Goal: Task Accomplishment & Management: Use online tool/utility

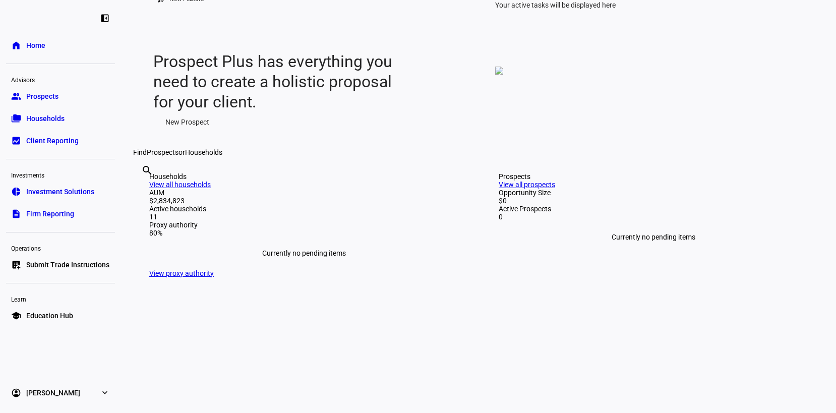
scroll to position [101, 0]
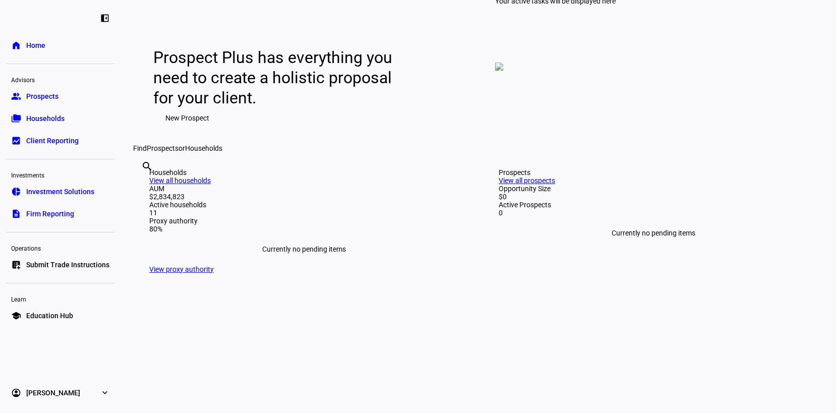
click at [59, 138] on span "Client Reporting" at bounding box center [52, 141] width 52 height 10
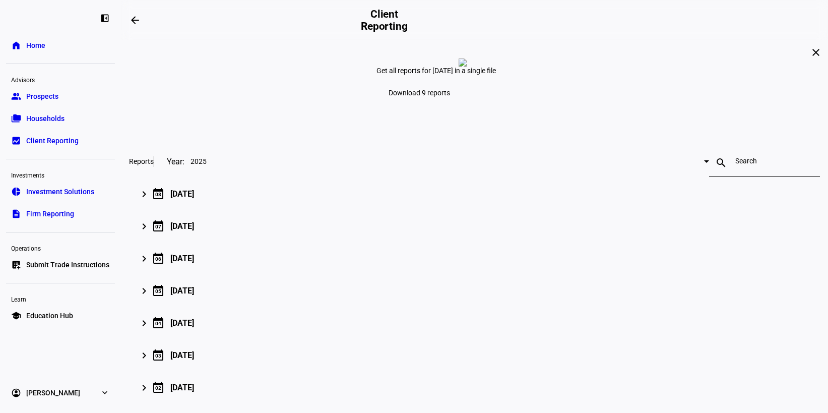
click at [47, 112] on link "folder_copy Households" at bounding box center [60, 118] width 109 height 20
click at [60, 118] on span "Households" at bounding box center [45, 118] width 38 height 10
click at [50, 112] on link "folder_copy Households" at bounding box center [60, 118] width 109 height 20
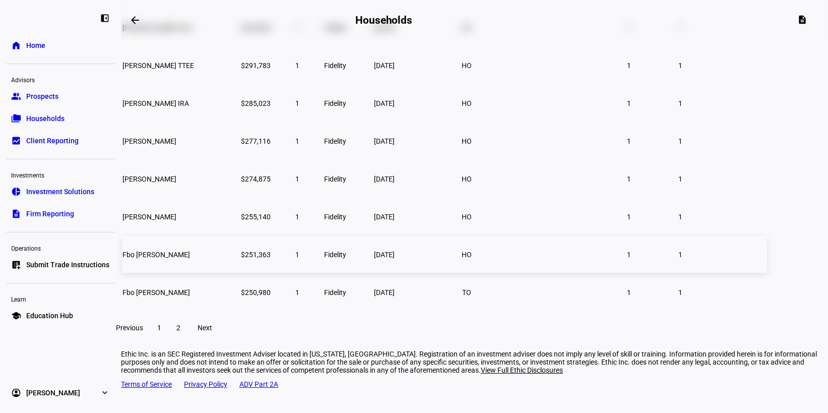
scroll to position [205, 0]
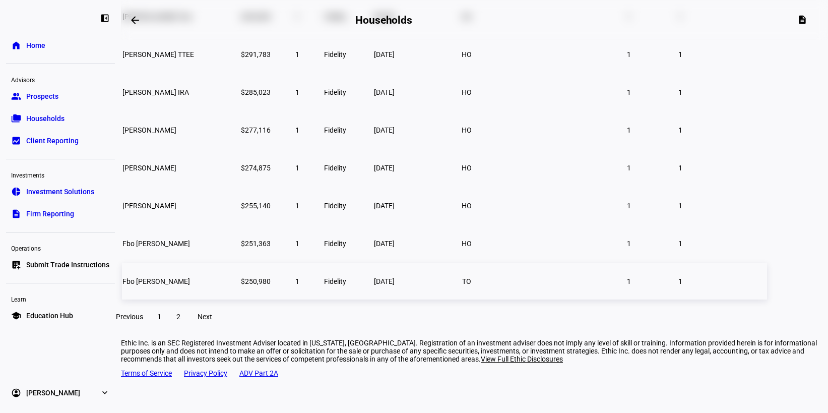
click at [346, 285] on span "Fidelity" at bounding box center [335, 281] width 22 height 8
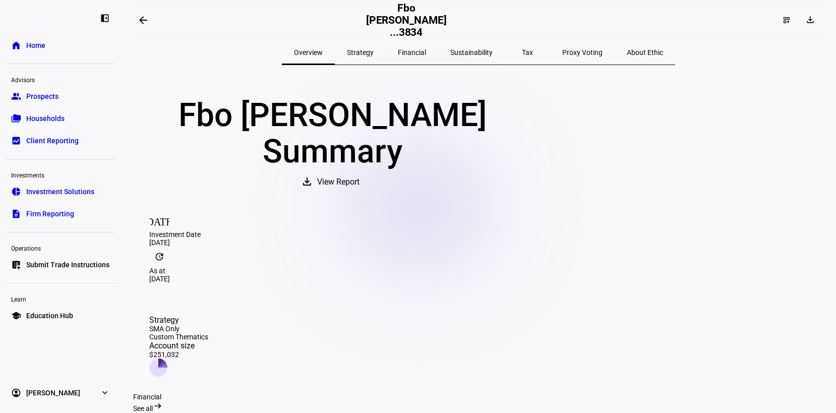
click at [373, 52] on span "Strategy" at bounding box center [360, 52] width 27 height 7
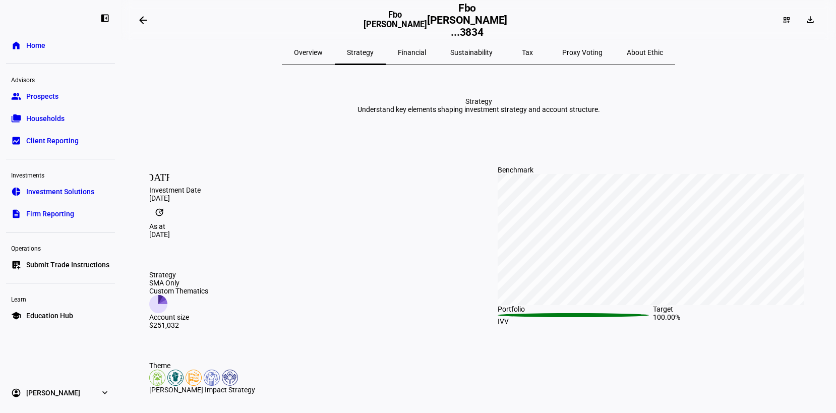
click at [424, 51] on span "Financial" at bounding box center [412, 52] width 28 height 7
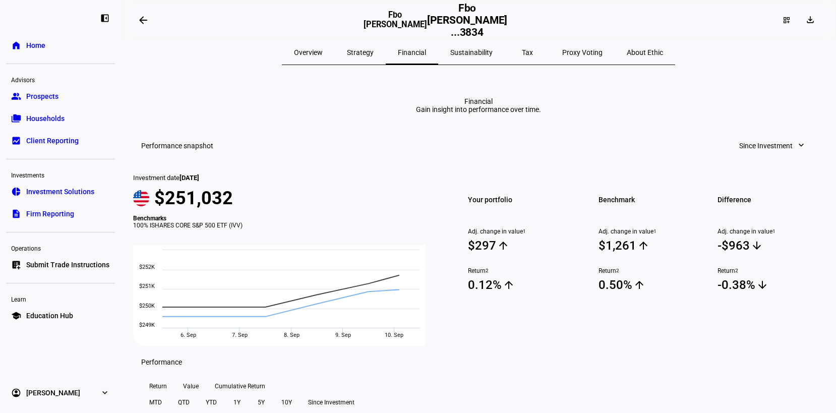
click at [473, 53] on span "Sustainability" at bounding box center [471, 52] width 42 height 7
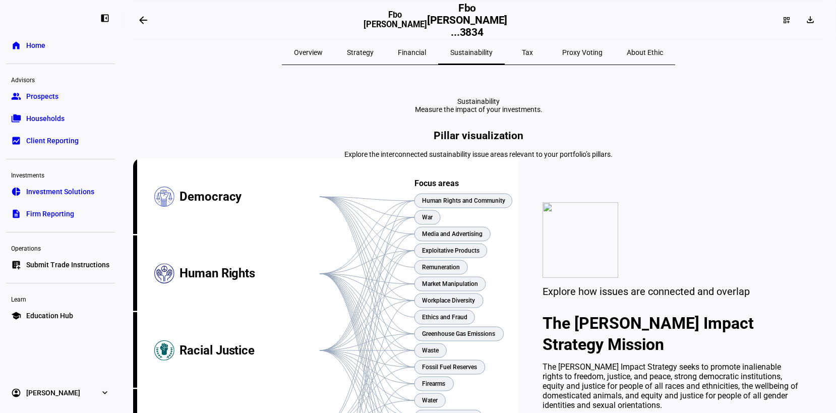
click at [521, 52] on div "Tax" at bounding box center [526, 52] width 45 height 24
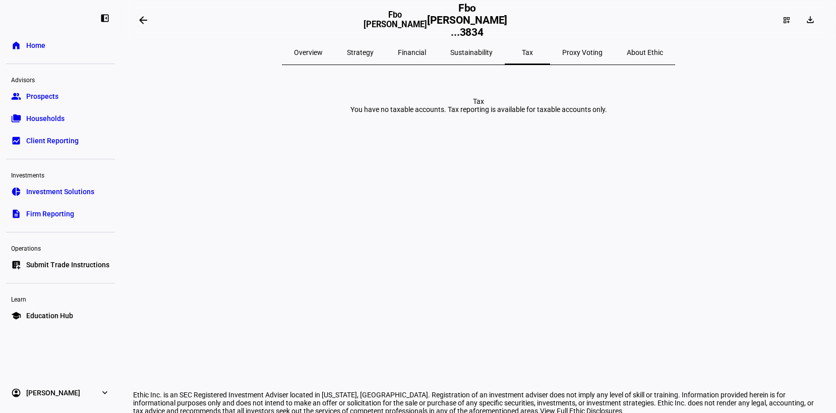
click at [626, 45] on span "About Ethic" at bounding box center [644, 52] width 36 height 24
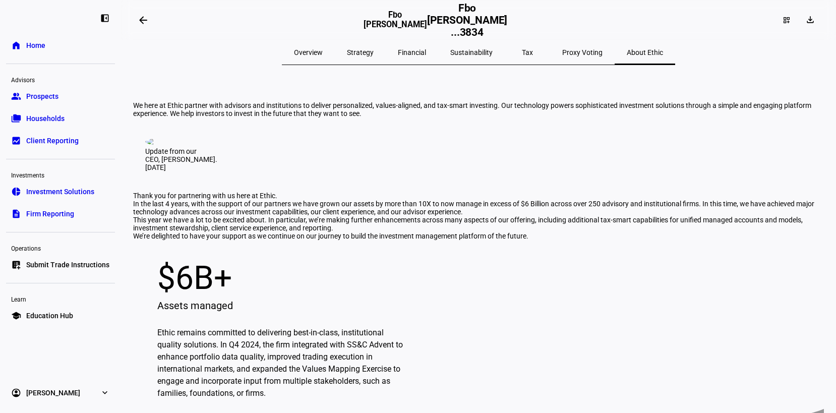
click at [323, 49] on span "Overview" at bounding box center [308, 52] width 29 height 7
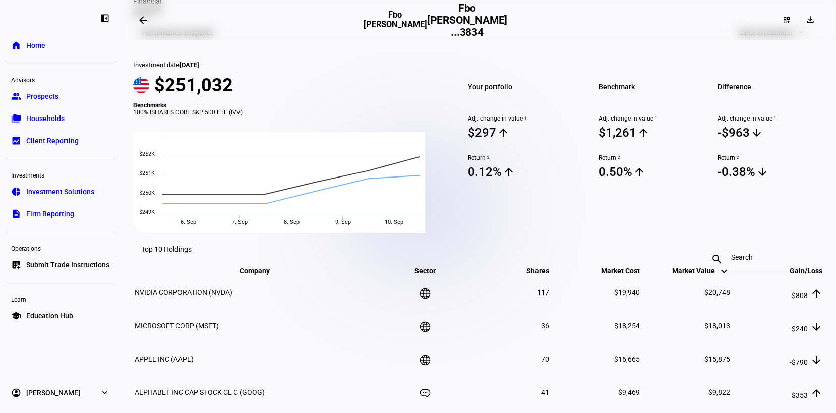
scroll to position [403, 0]
click at [750, 253] on input at bounding box center [760, 257] width 58 height 8
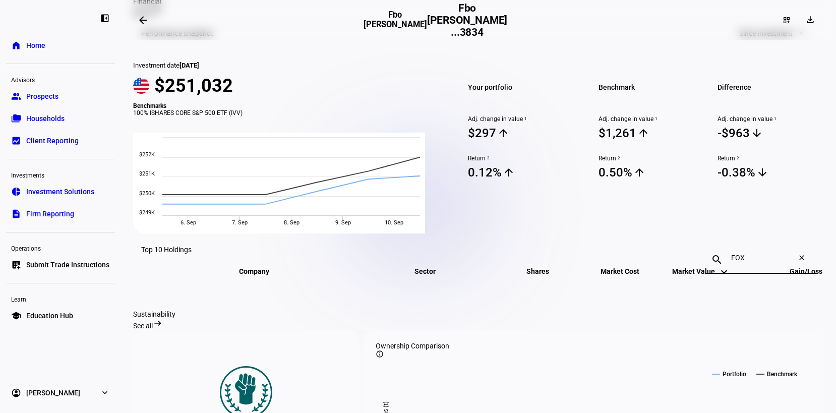
type input "FOX"
click at [793, 253] on mat-icon "close" at bounding box center [803, 259] width 24 height 12
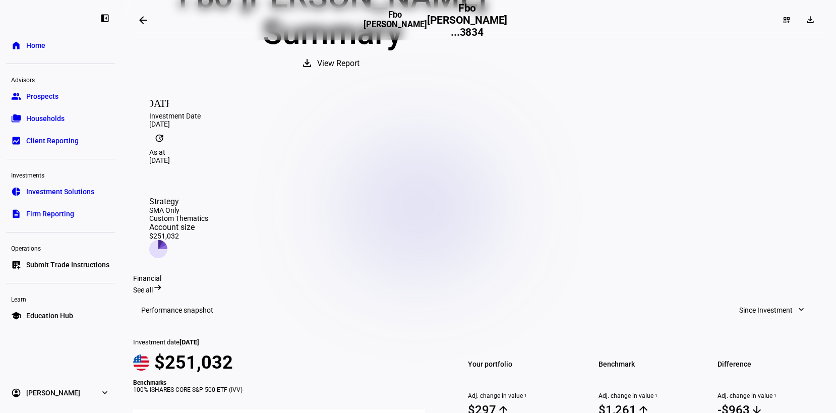
scroll to position [0, 0]
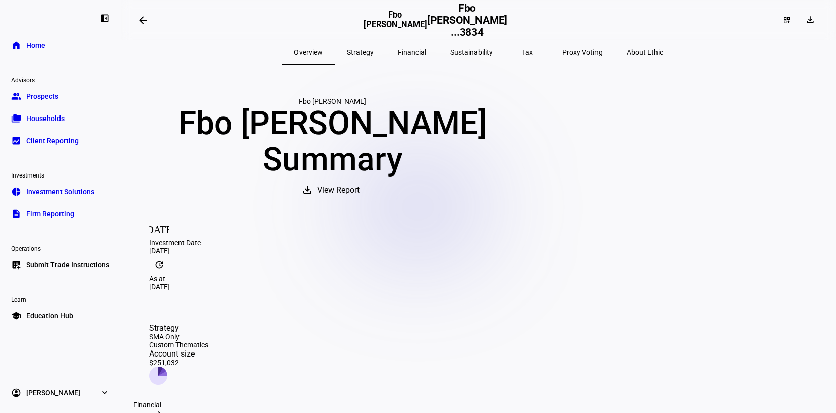
click at [88, 264] on span "Submit Trade Instructions" at bounding box center [67, 265] width 83 height 10
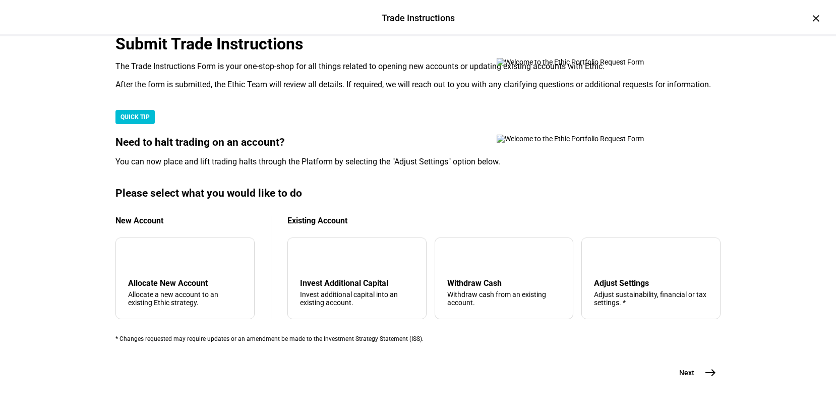
scroll to position [290, 0]
click at [629, 290] on div "Adjust sustainability, financial or tax settings. *" at bounding box center [651, 298] width 114 height 16
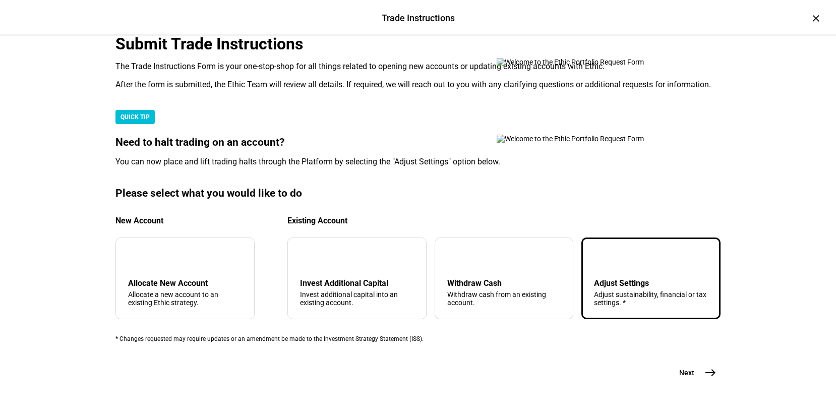
click at [708, 366] on mat-icon "east" at bounding box center [710, 372] width 12 height 12
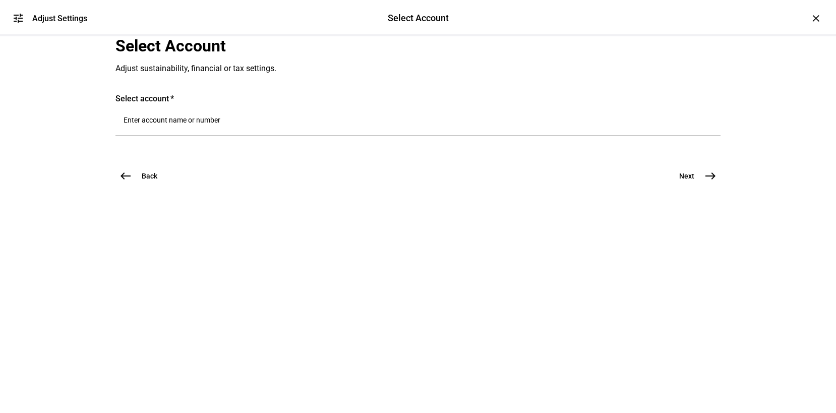
click at [270, 136] on div at bounding box center [417, 122] width 589 height 28
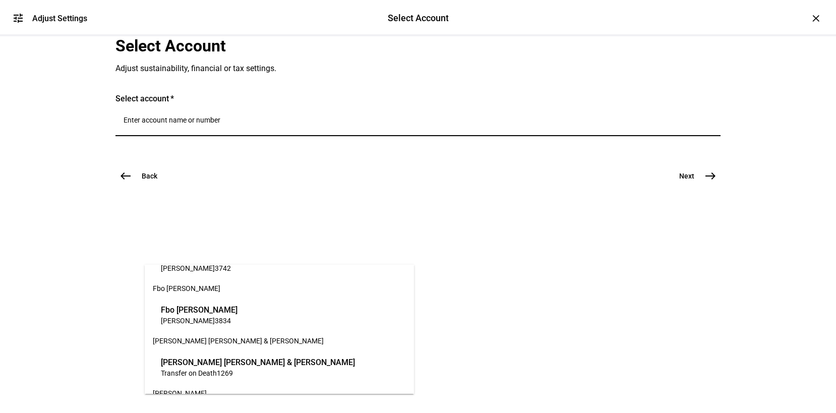
scroll to position [202, 0]
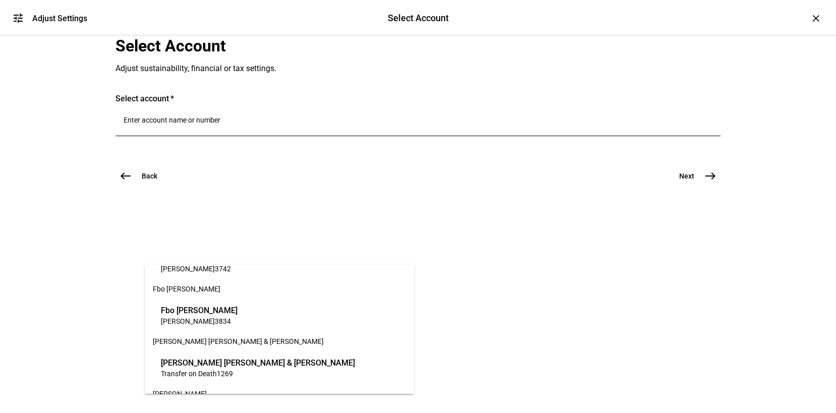
click at [235, 313] on span "Fbo Shari Joffe" at bounding box center [199, 310] width 77 height 12
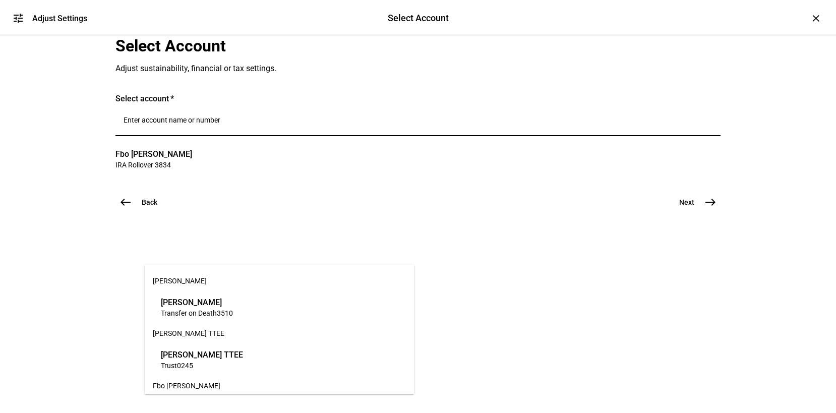
click at [208, 124] on input "Number" at bounding box center [417, 120] width 589 height 8
click at [318, 172] on mat-card "Select account Fbo Shari Joffe IRA Rollover 3834 clear" at bounding box center [417, 133] width 605 height 78
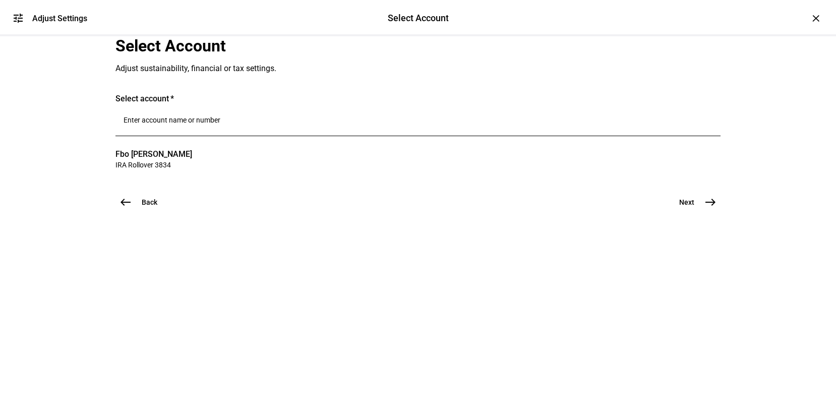
click at [706, 212] on span "east" at bounding box center [710, 202] width 20 height 20
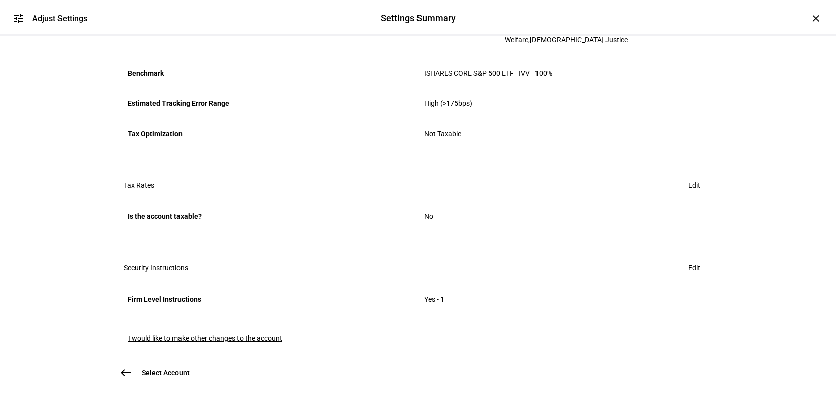
scroll to position [531, 0]
click at [694, 258] on span at bounding box center [694, 268] width 36 height 20
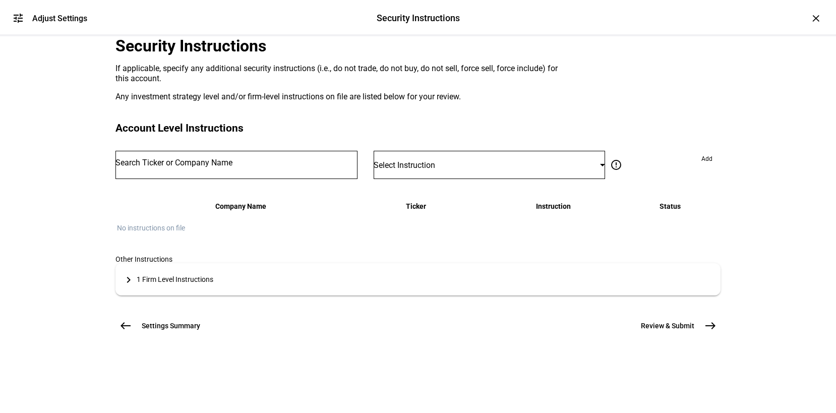
scroll to position [151, 0]
click at [256, 159] on input "Number" at bounding box center [236, 163] width 242 height 8
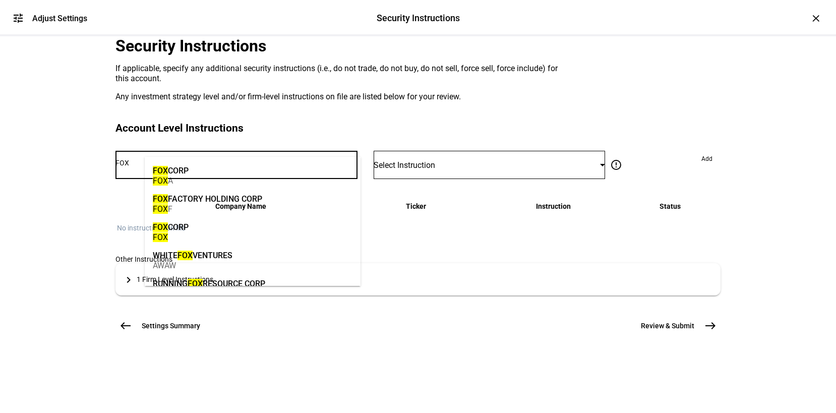
type input "FOX"
click at [235, 169] on mat-option "FOX CORP FOX A" at bounding box center [253, 175] width 216 height 28
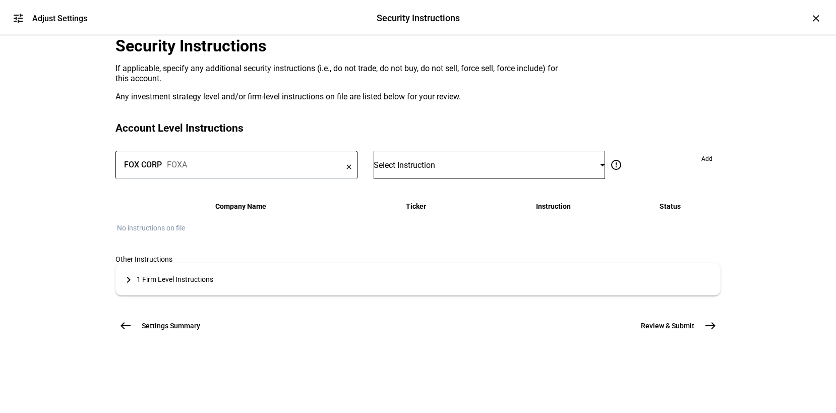
click at [267, 151] on div "FOX CORP FOXA clear" at bounding box center [236, 165] width 242 height 28
click at [187, 160] on div "FOXA" at bounding box center [177, 165] width 20 height 10
drag, startPoint x: 182, startPoint y: 143, endPoint x: 139, endPoint y: 144, distance: 43.9
click at [139, 144] on mat-card "Account Level Instructions FOX CORP FOXA clear Select Instruction error_outline…" at bounding box center [417, 208] width 605 height 173
click at [314, 151] on div "FOX CORP FOXA clear" at bounding box center [236, 165] width 242 height 28
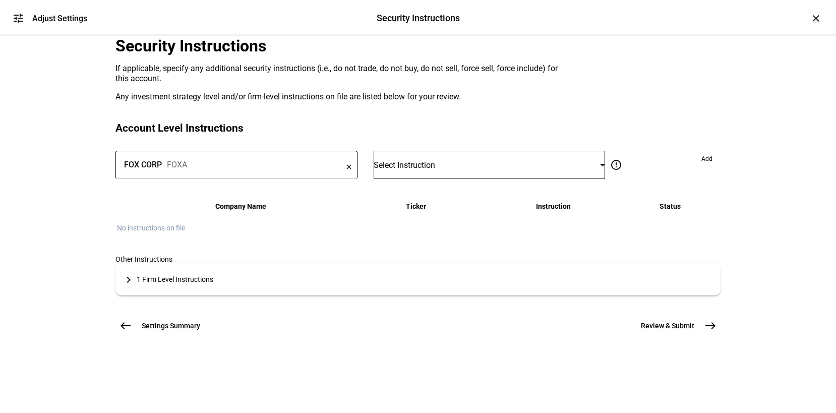
drag, startPoint x: 293, startPoint y: 141, endPoint x: 281, endPoint y: 141, distance: 12.1
click at [291, 151] on div "FOX CORP FOXA clear" at bounding box center [236, 165] width 242 height 28
click at [600, 164] on div at bounding box center [602, 165] width 5 height 3
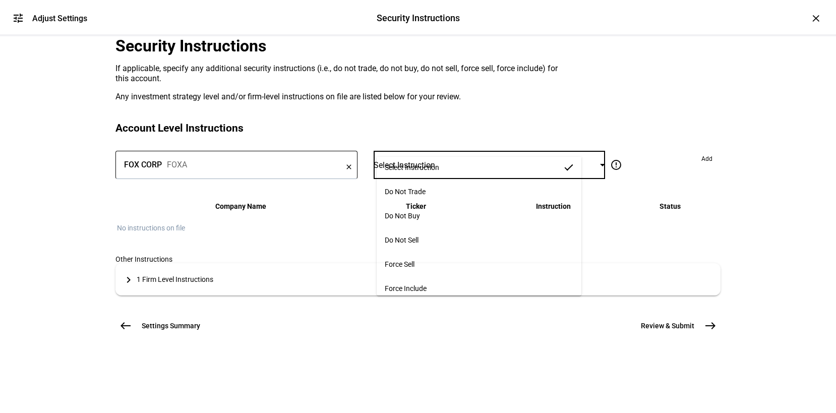
scroll to position [7, 0]
click at [259, 140] on div at bounding box center [418, 206] width 836 height 413
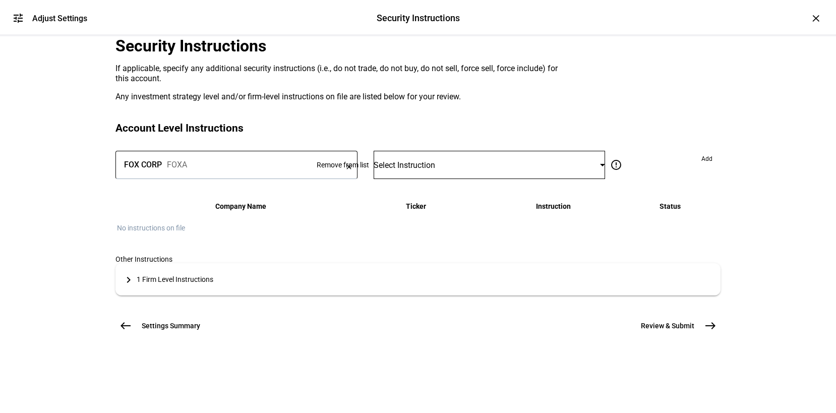
click at [345, 163] on mat-icon "clear" at bounding box center [349, 167] width 8 height 9
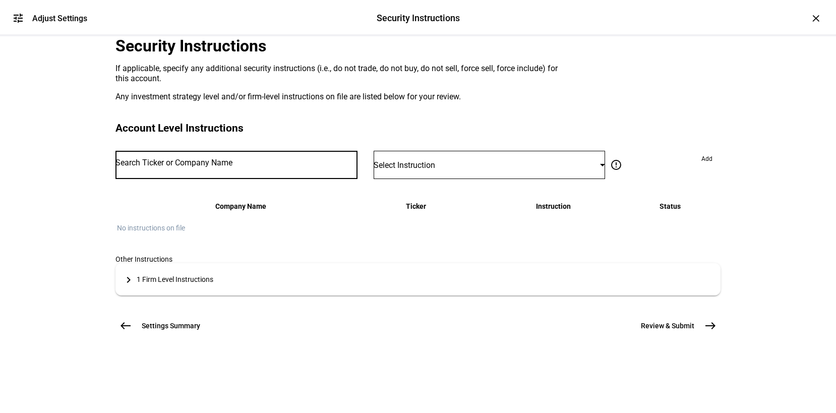
click at [248, 159] on input "Number" at bounding box center [236, 163] width 242 height 8
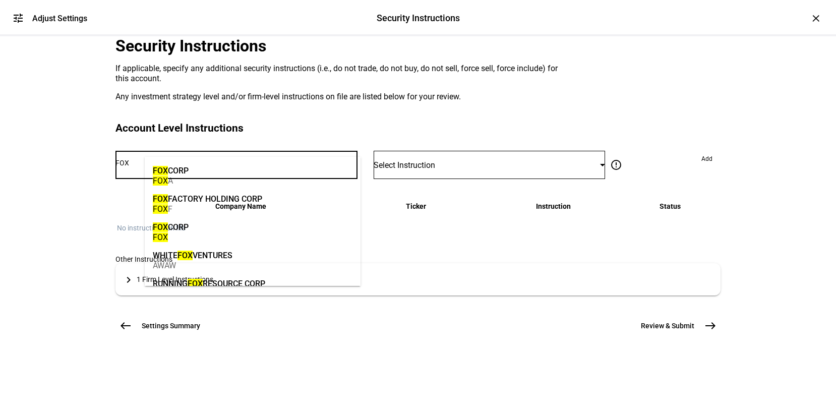
type input "FOX"
click at [249, 229] on mat-option "FOX CORP FOX" at bounding box center [253, 231] width 216 height 28
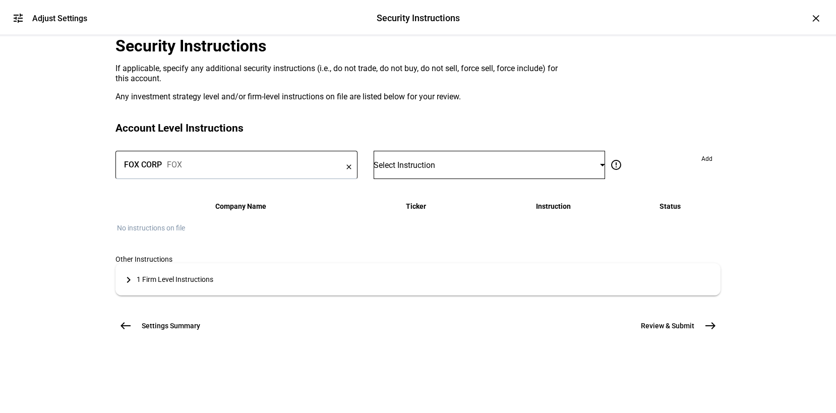
click at [498, 160] on div "Select Instruction" at bounding box center [486, 165] width 226 height 10
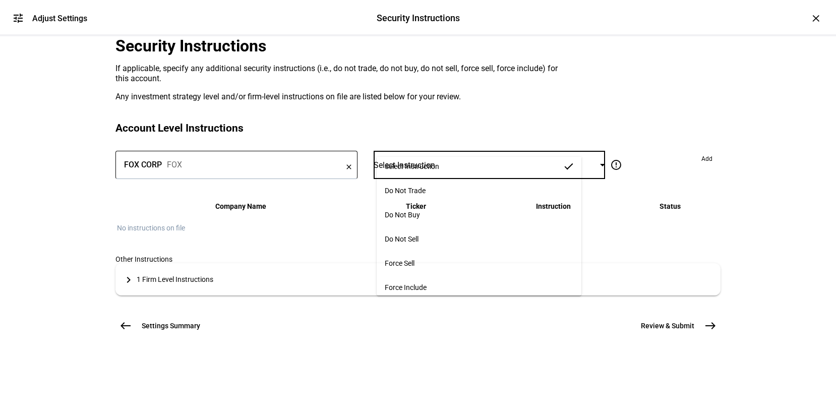
click at [424, 257] on mat-option "Force Sell" at bounding box center [478, 263] width 205 height 24
click at [378, 272] on mat-panel-title "keyboard_arrow_right 1 Firm Level Instructions" at bounding box center [411, 280] width 593 height 16
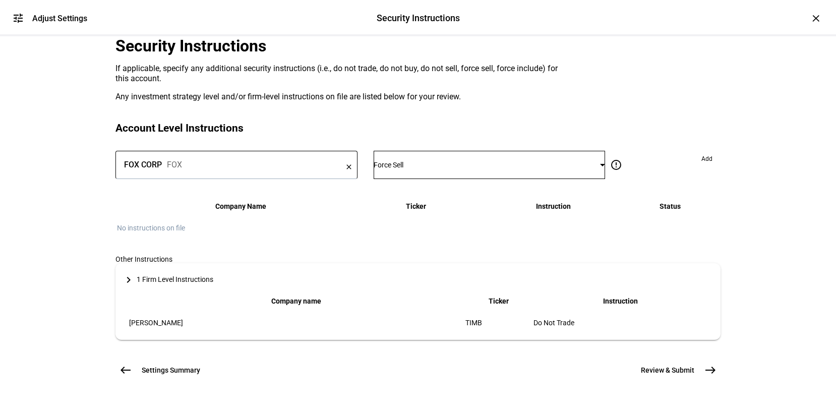
scroll to position [225, 0]
click at [213, 275] on div "1 Firm Level Instructions" at bounding box center [175, 279] width 77 height 8
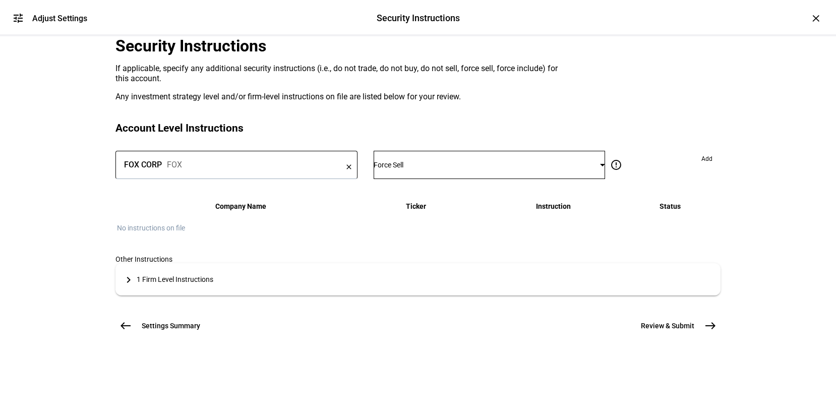
scroll to position [169, 0]
click at [750, 162] on div "tune Adjust Settings Security Instructions Security Instructions Adjust Setting…" at bounding box center [418, 206] width 836 height 413
